Goal: Task Accomplishment & Management: Manage account settings

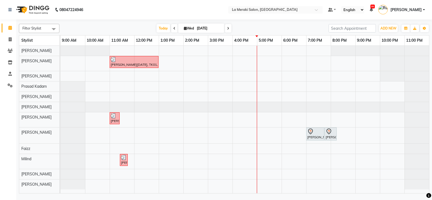
click at [423, 11] on link "[PERSON_NAME]" at bounding box center [401, 9] width 47 height 9
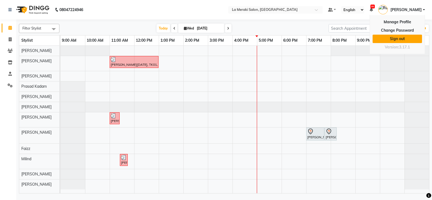
click at [406, 39] on link "Sign out" at bounding box center [397, 39] width 49 height 8
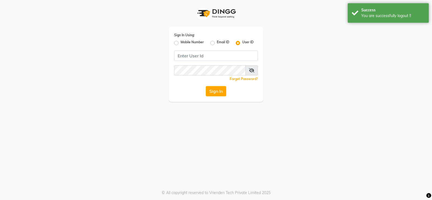
click at [181, 42] on label "Mobile Number" at bounding box center [192, 43] width 23 height 6
click at [181, 42] on input "Mobile Number" at bounding box center [183, 42] width 4 height 4
radio input "true"
click at [208, 56] on input "Username" at bounding box center [225, 56] width 66 height 10
click at [239, 41] on div "User ID" at bounding box center [245, 43] width 18 height 6
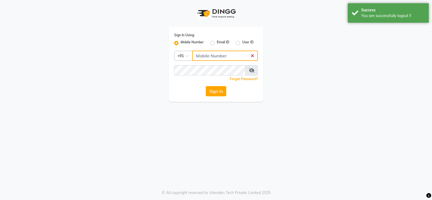
click at [235, 54] on input "Username" at bounding box center [225, 56] width 66 height 10
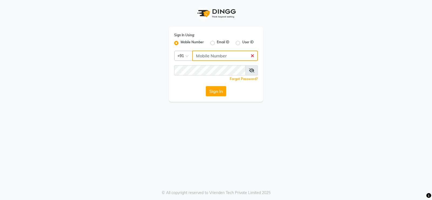
click at [234, 54] on input "Username" at bounding box center [225, 56] width 66 height 10
click at [242, 42] on label "User ID" at bounding box center [247, 43] width 11 height 6
click at [242, 42] on input "User ID" at bounding box center [244, 42] width 4 height 4
radio input "true"
radio input "false"
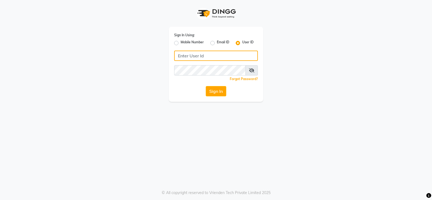
click at [215, 59] on input "Username" at bounding box center [216, 56] width 84 height 10
type input "lameraki"
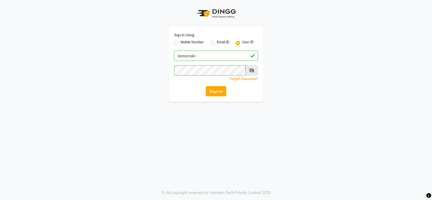
click at [214, 91] on button "Sign In" at bounding box center [216, 91] width 21 height 10
